Goal: Feedback & Contribution: Submit feedback/report problem

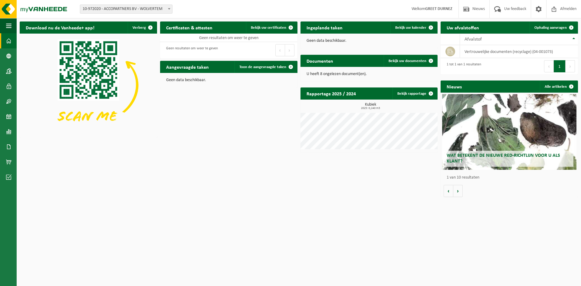
click at [179, 80] on p "Geen data beschikbaar." at bounding box center [228, 80] width 125 height 4
click at [76, 69] on img at bounding box center [88, 85] width 137 height 103
click at [343, 28] on h2 "Ingeplande taken" at bounding box center [324, 27] width 48 height 12
click at [431, 25] on span at bounding box center [431, 27] width 12 height 12
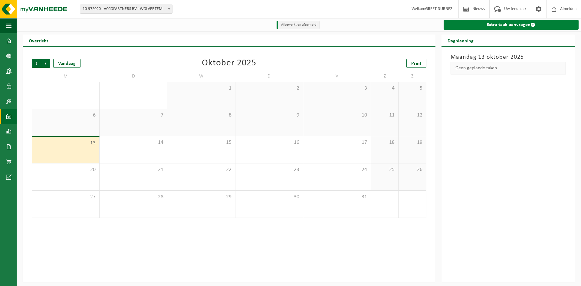
click at [488, 24] on link "Extra taak aanvragen" at bounding box center [510, 25] width 135 height 10
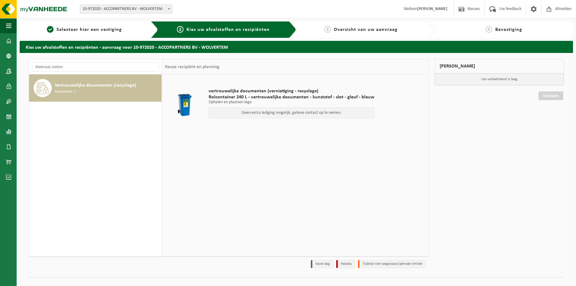
click at [76, 86] on span "Vertrouwelijke documenten (recyclage)" at bounding box center [95, 85] width 81 height 7
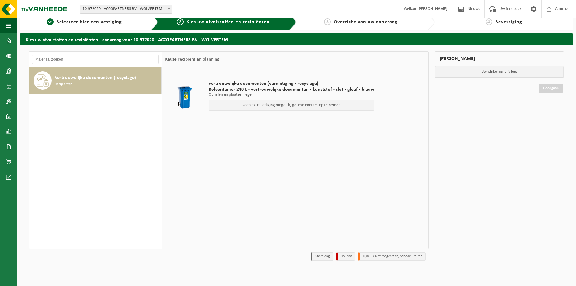
scroll to position [10, 0]
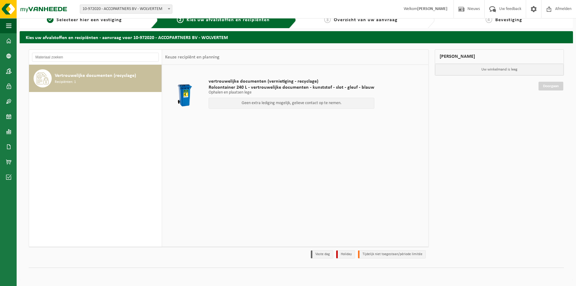
click at [252, 102] on p "Geen extra lediging mogelijk, gelieve contact op te nemen." at bounding box center [291, 103] width 159 height 4
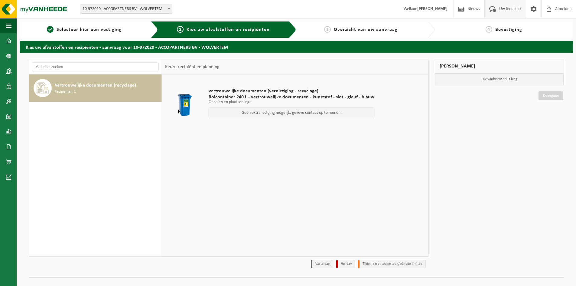
click at [498, 9] on span "Uw feedback" at bounding box center [510, 9] width 25 height 18
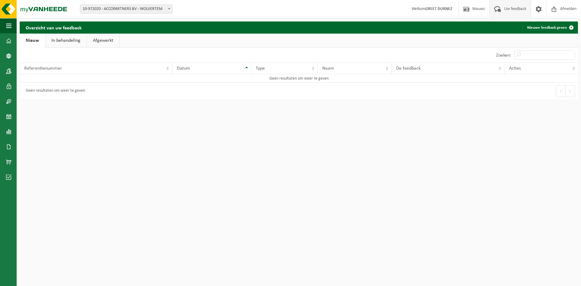
click at [62, 38] on link "In behandeling" at bounding box center [65, 41] width 41 height 14
click at [100, 38] on link "Afgewerkt" at bounding box center [104, 41] width 32 height 14
click at [539, 12] on span at bounding box center [538, 9] width 9 height 18
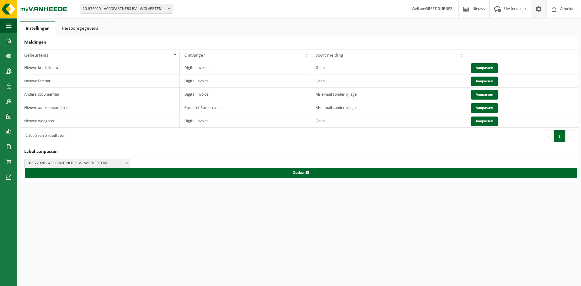
click at [72, 31] on link "Persoonsgegevens" at bounding box center [80, 28] width 48 height 14
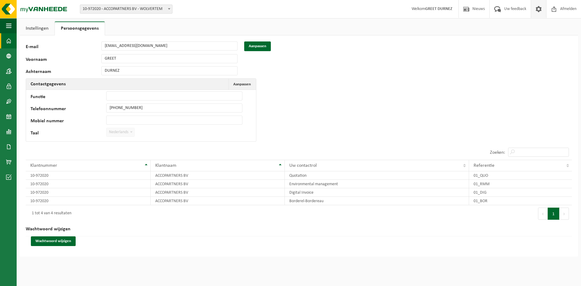
click at [0, 42] on link "Dashboard" at bounding box center [8, 40] width 17 height 15
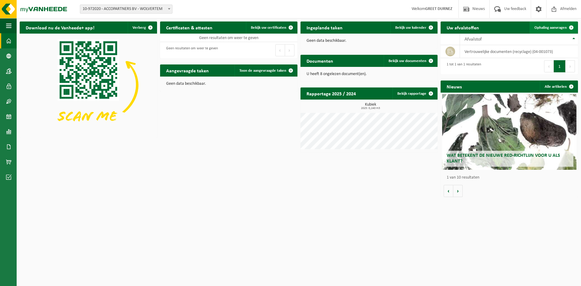
click at [565, 28] on span at bounding box center [571, 27] width 12 height 12
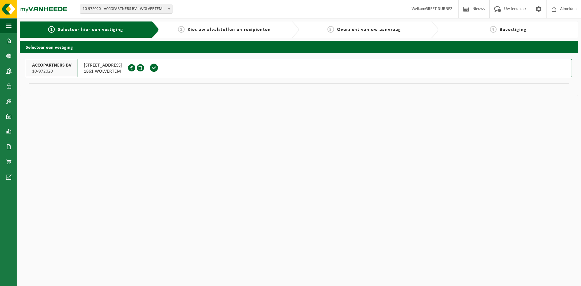
click at [51, 70] on span "10-972020" at bounding box center [51, 71] width 39 height 6
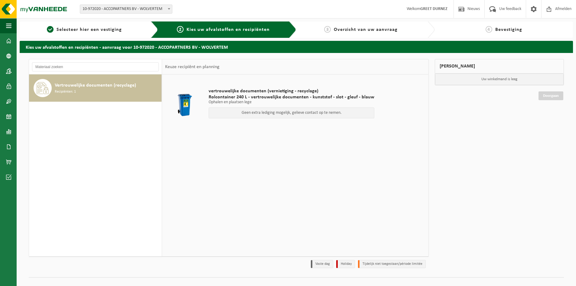
click at [266, 115] on div "Geen extra lediging mogelijk, gelieve contact op te nemen." at bounding box center [292, 112] width 166 height 11
click at [250, 96] on span "Rolcontainer 240 L - vertrouwelijke documenten - kunststof - slot - gleuf - bla…" at bounding box center [292, 97] width 166 height 6
click at [483, 8] on link "Nieuws" at bounding box center [469, 9] width 31 height 18
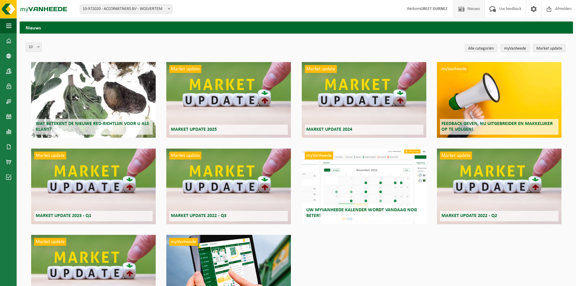
click at [514, 45] on link "myVanheede" at bounding box center [515, 48] width 29 height 8
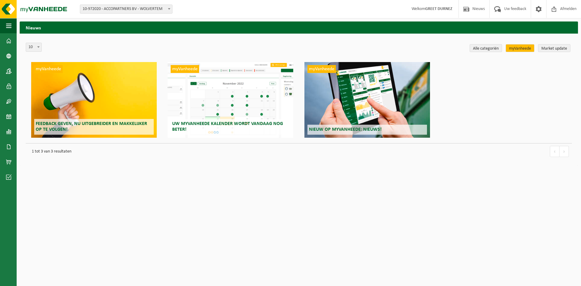
click at [73, 129] on h2 "Feedback geven, nu uitgebreider en makkelijker op te volgen!" at bounding box center [93, 127] width 119 height 16
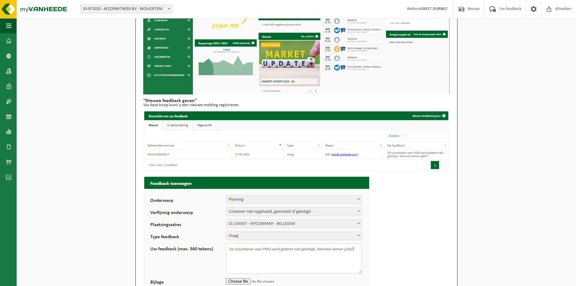
scroll to position [121, 0]
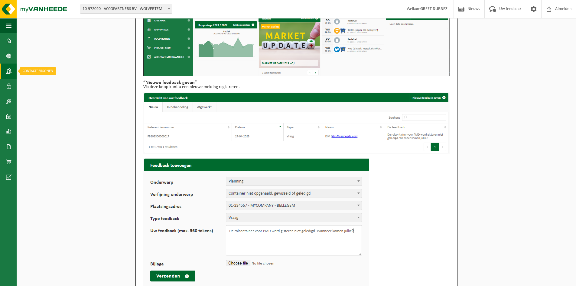
click at [9, 70] on span at bounding box center [8, 71] width 5 height 15
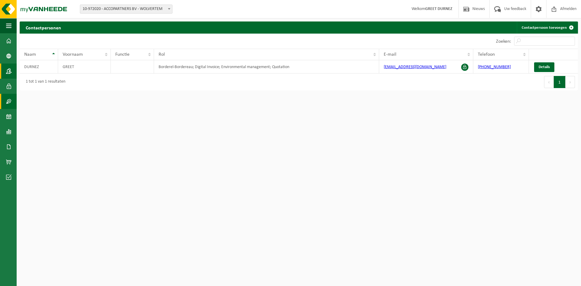
click at [8, 102] on span at bounding box center [8, 101] width 5 height 15
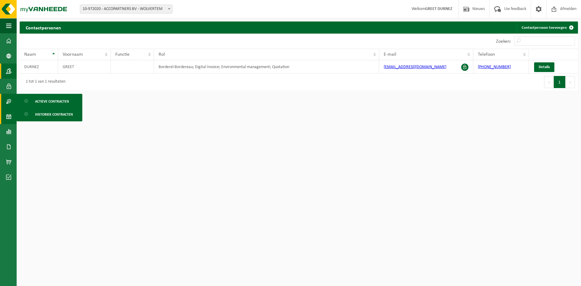
click at [10, 119] on span at bounding box center [8, 116] width 5 height 15
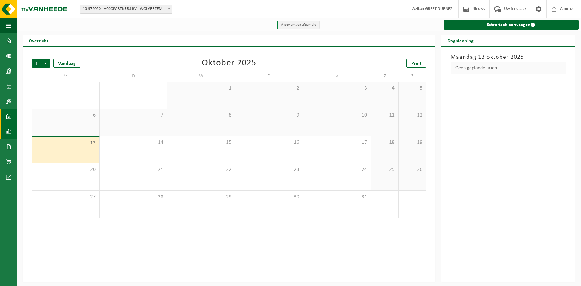
click at [11, 134] on span at bounding box center [8, 131] width 5 height 15
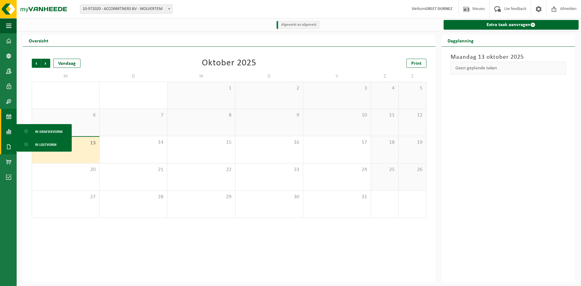
click at [9, 149] on span at bounding box center [8, 146] width 5 height 15
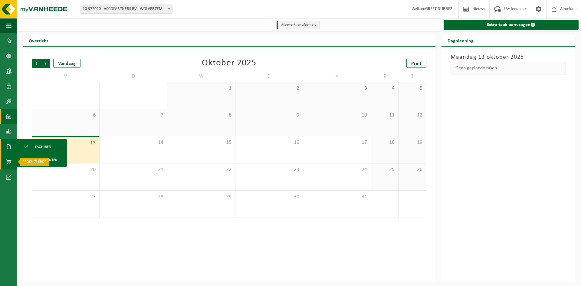
click at [10, 163] on span at bounding box center [8, 161] width 5 height 15
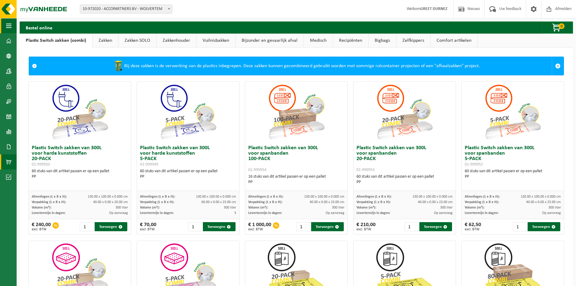
click at [9, 26] on span "button" at bounding box center [8, 25] width 5 height 15
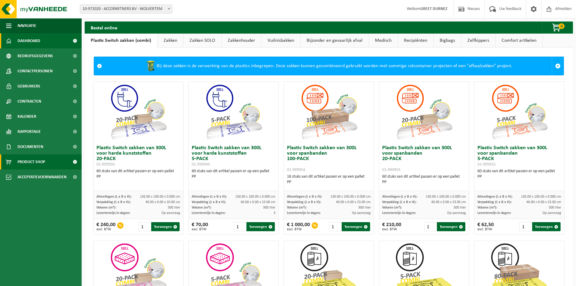
click at [36, 40] on span "Dashboard" at bounding box center [29, 40] width 23 height 15
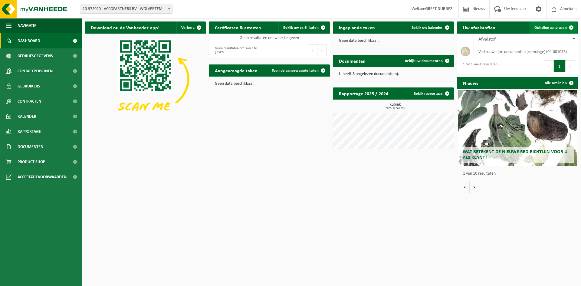
click at [556, 26] on span "Ophaling aanvragen" at bounding box center [550, 28] width 32 height 4
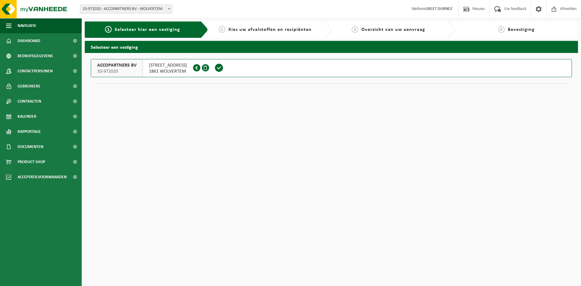
click at [216, 68] on span at bounding box center [218, 67] width 9 height 9
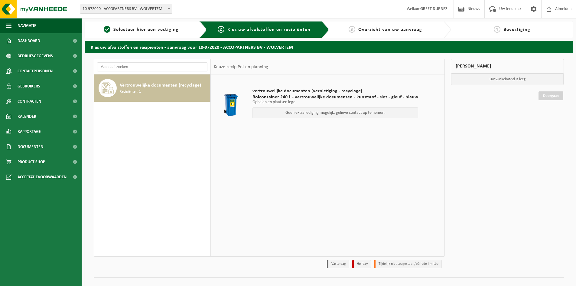
click at [341, 114] on p "Geen extra lediging mogelijk, gelieve contact op te nemen." at bounding box center [335, 113] width 159 height 4
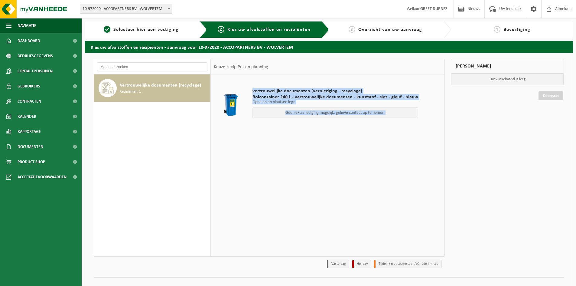
drag, startPoint x: 249, startPoint y: 95, endPoint x: 382, endPoint y: 107, distance: 133.9
click at [382, 107] on td "vertrouwelijke documenten (vernietiging - recyclage) Rolcontainer 240 L - vertr…" at bounding box center [345, 104] width 194 height 54
click at [528, 11] on link at bounding box center [533, 9] width 15 height 18
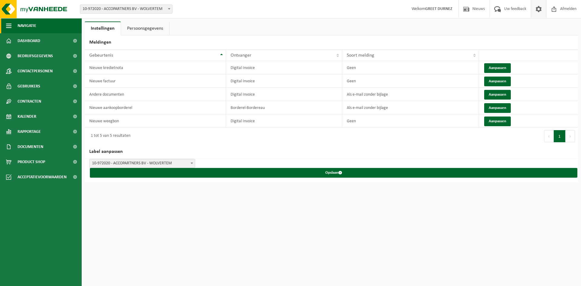
click at [15, 27] on button "Navigatie" at bounding box center [41, 25] width 82 height 15
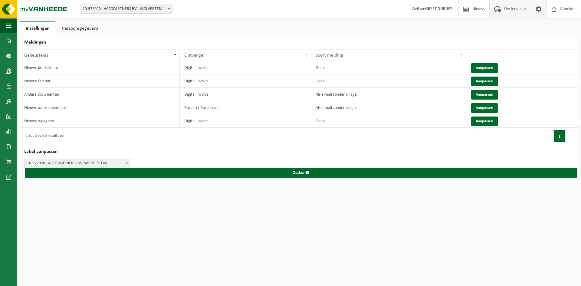
click at [518, 6] on span "Uw feedback" at bounding box center [514, 9] width 25 height 18
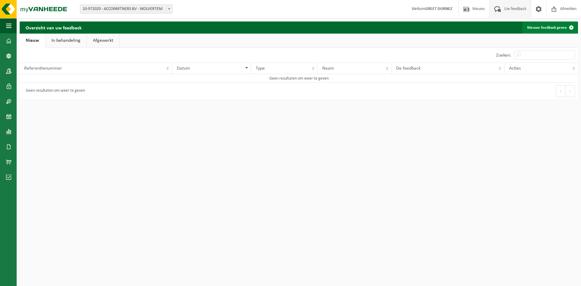
click at [563, 28] on link "Nieuwe feedback geven" at bounding box center [549, 27] width 55 height 12
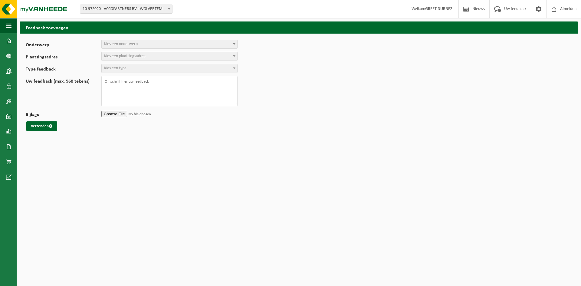
select select
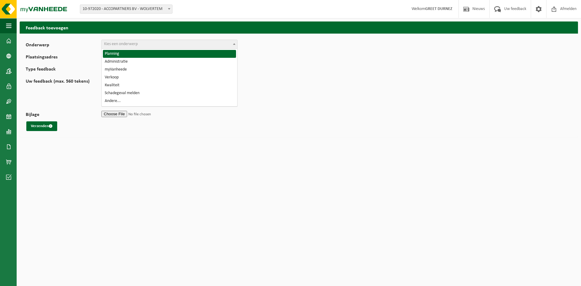
click at [125, 47] on span "Kies een onderwerp" at bounding box center [169, 44] width 135 height 8
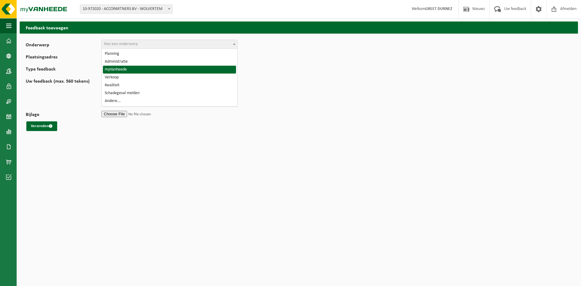
select select "11"
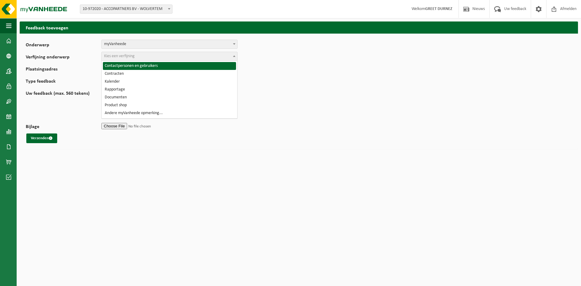
click at [124, 56] on span "Kies een verfijning" at bounding box center [119, 56] width 31 height 5
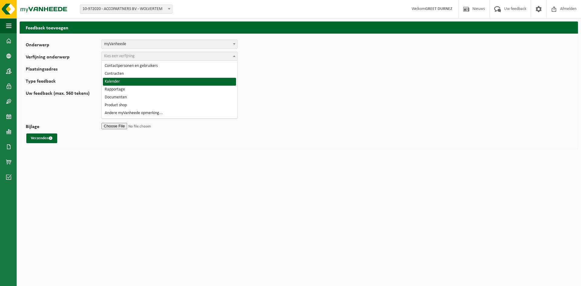
select select "14"
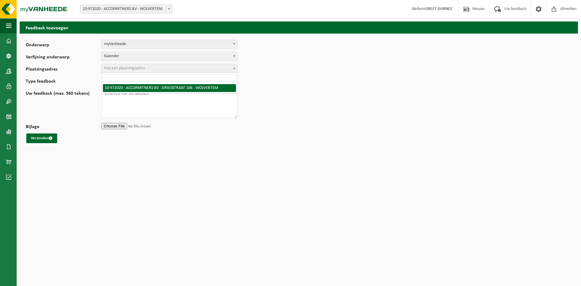
click at [116, 66] on span "Kies een plaatsingsadres" at bounding box center [124, 68] width 41 height 5
select select "156152"
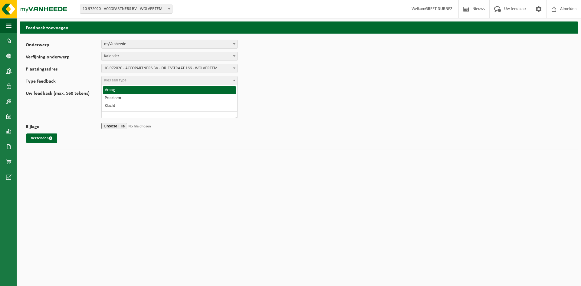
click at [119, 81] on span "Kies een type" at bounding box center [115, 80] width 22 height 5
select select "QUE"
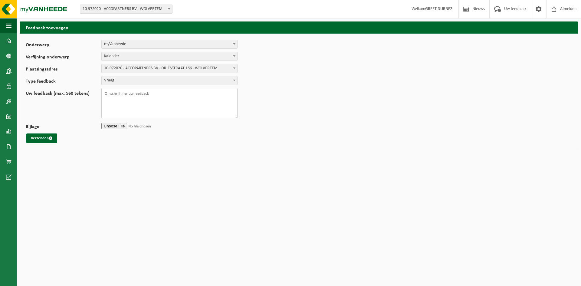
click at [119, 92] on textarea "Uw feedback (max. 560 tekens)" at bounding box center [169, 103] width 136 height 30
type textarea "Beste, Ik kan geen aanvraag doen om de rolcontainer op te halen? Hoe komt dit? …"
click at [41, 143] on div "Onderwerp Planning Administratie myVanheede Verkoop Kwaliteit Schadegeval melde…" at bounding box center [299, 92] width 558 height 116
click at [39, 138] on button "Verzenden" at bounding box center [41, 138] width 31 height 10
